Goal: Transaction & Acquisition: Purchase product/service

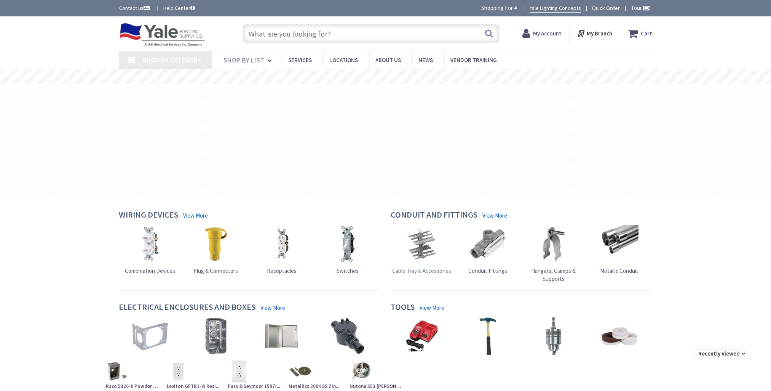
type input "[GEOGRAPHIC_DATA], [GEOGRAPHIC_DATA]"
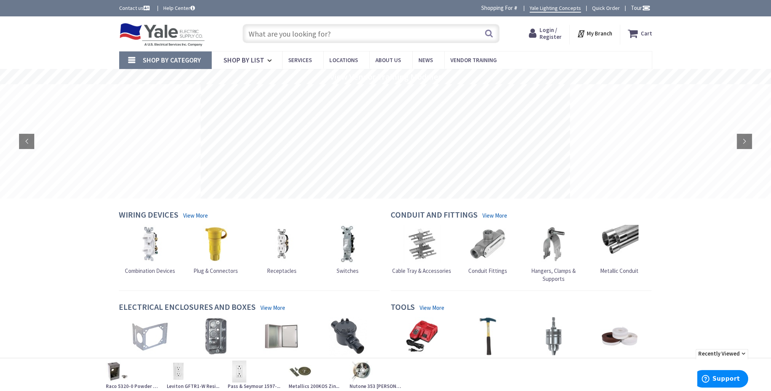
click at [268, 30] on input "text" at bounding box center [370, 33] width 257 height 19
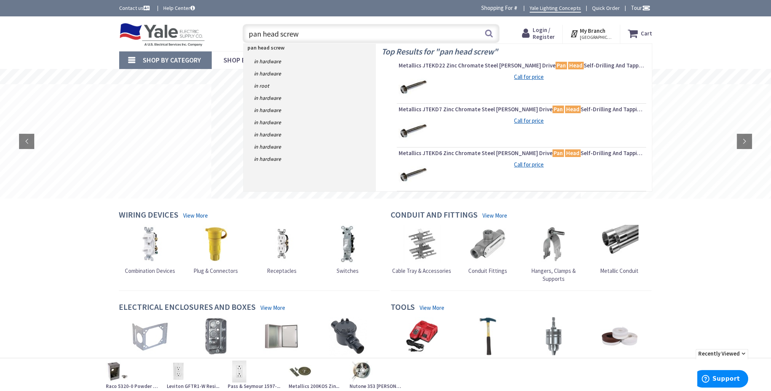
type input "pan head screws"
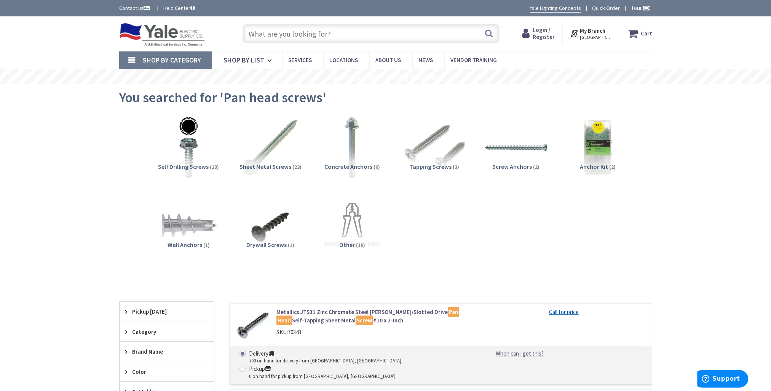
scroll to position [38, 0]
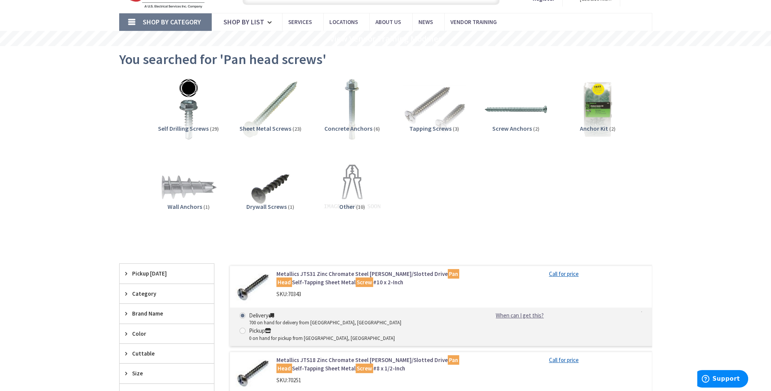
click at [419, 129] on span "Tapping Screws" at bounding box center [430, 128] width 42 height 8
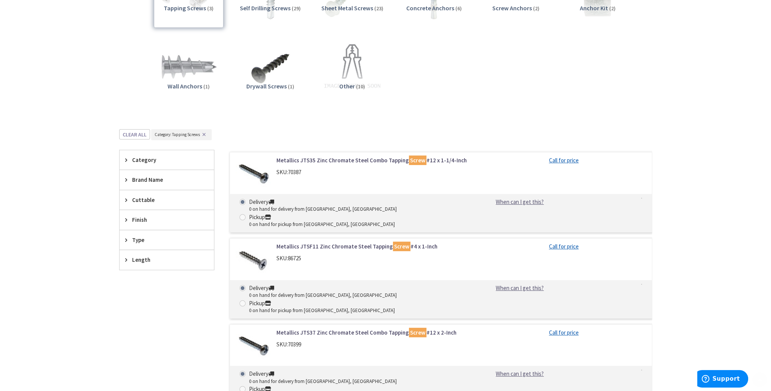
scroll to position [228, 0]
